Goal: Information Seeking & Learning: Learn about a topic

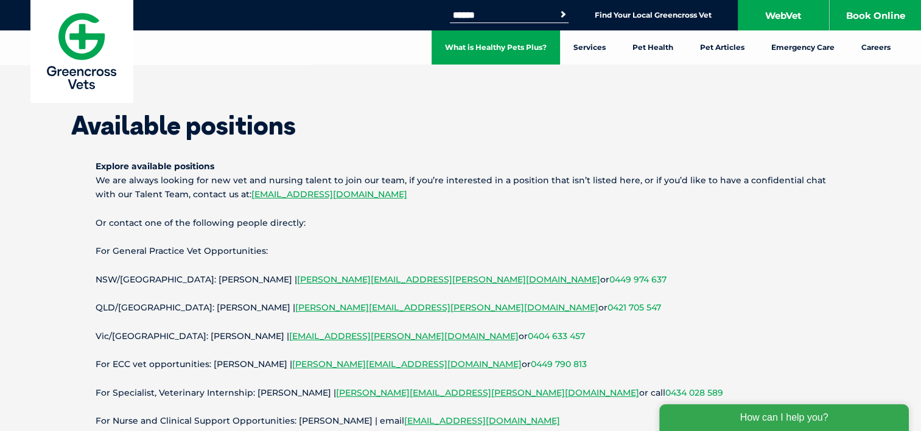
click at [509, 38] on link "What is Healthy Pets Plus?" at bounding box center [495, 47] width 128 height 34
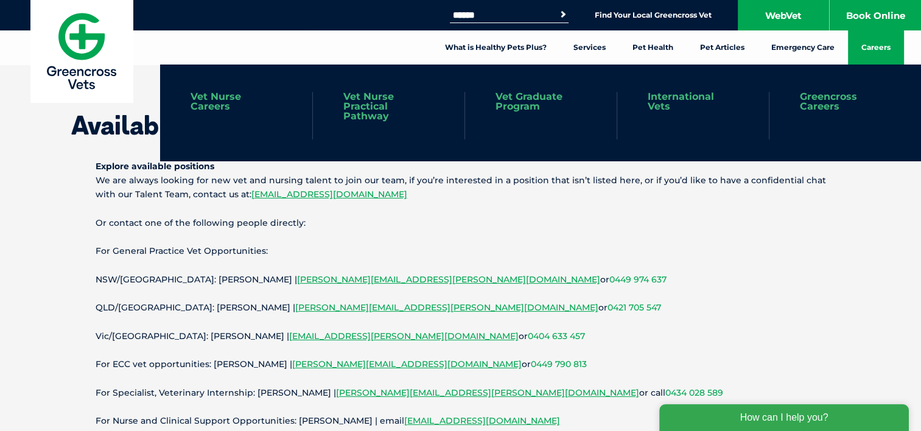
click at [890, 55] on link "Careers" at bounding box center [876, 47] width 56 height 34
